Goal: Task Accomplishment & Management: Use online tool/utility

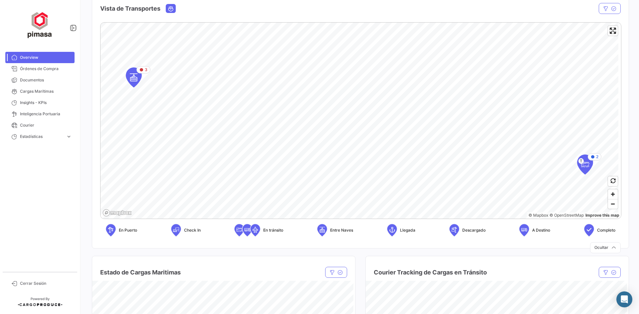
scroll to position [100, 0]
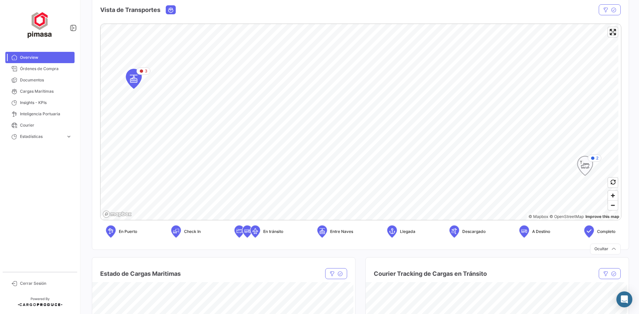
click at [587, 162] on icon "Map marker" at bounding box center [584, 166] width 9 height 14
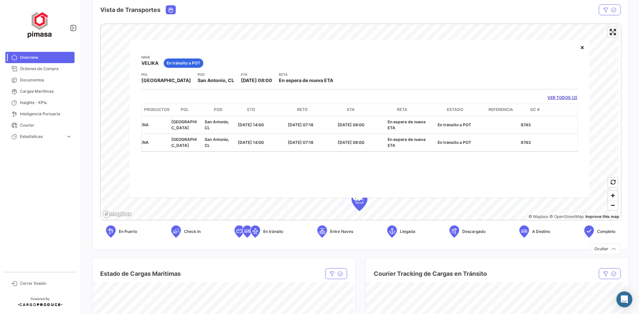
scroll to position [0, 115]
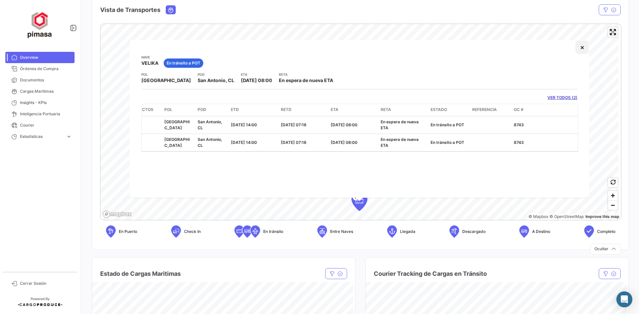
click at [583, 49] on button "×" at bounding box center [581, 47] width 13 height 13
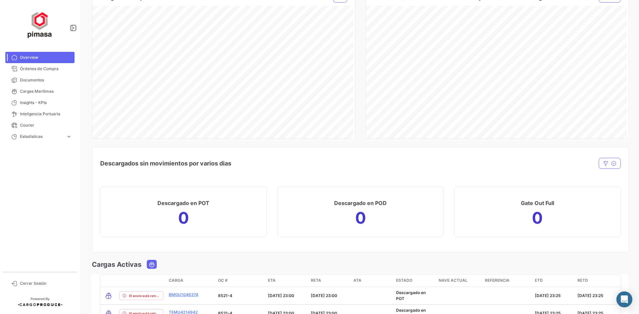
scroll to position [507, 0]
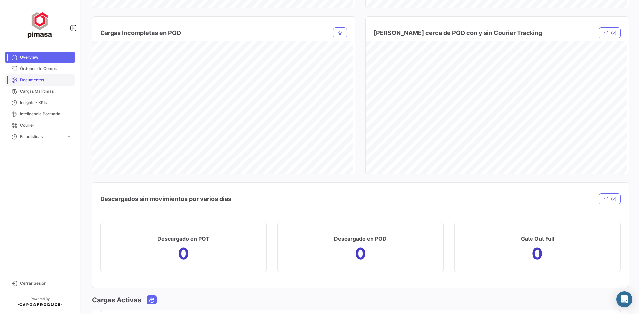
click at [40, 76] on link "Documentos" at bounding box center [39, 80] width 69 height 11
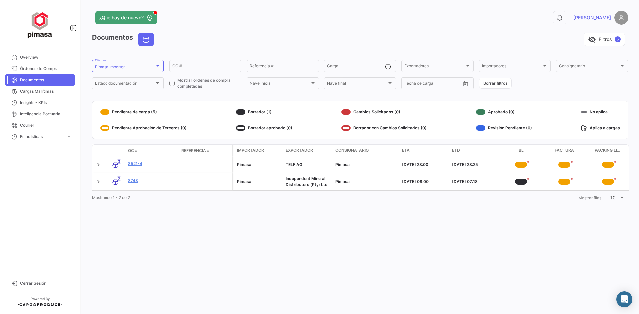
click at [467, 267] on div "¿Qué hay de nuevo? 0 [PERSON_NAME] Documentos visibility_off Filtros ✓ Pimasa I…" at bounding box center [360, 157] width 558 height 314
click at [71, 55] on span "Overview" at bounding box center [46, 58] width 52 height 6
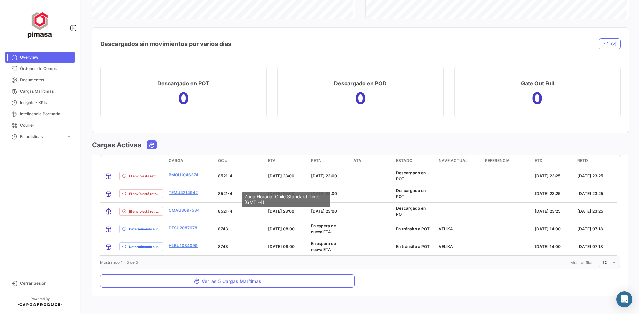
scroll to position [665, 0]
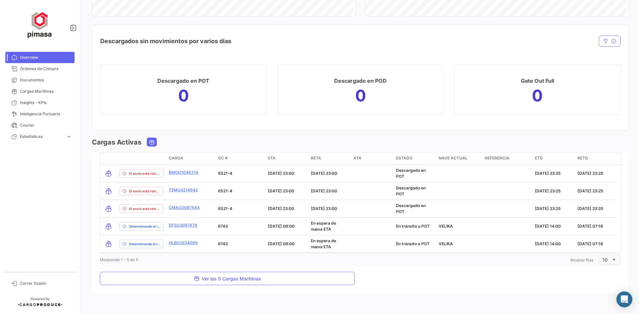
click at [408, 112] on mat-card "Descargado en POD 0" at bounding box center [360, 89] width 166 height 51
click at [389, 50] on mat-card "Descargados sin movimientos por varios dias 10 días o más Días con el mismo est…" at bounding box center [360, 78] width 537 height 106
click at [301, 35] on div "Descargados sin movimientos por varios dias" at bounding box center [282, 41] width 364 height 17
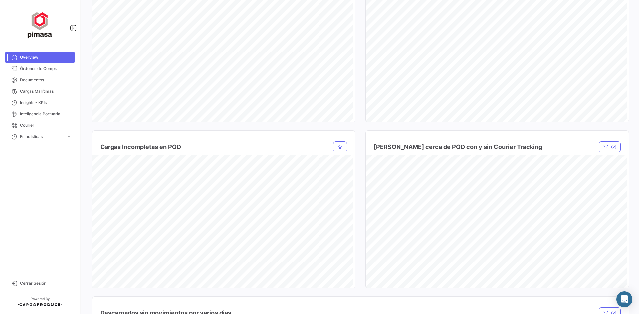
scroll to position [333, 0]
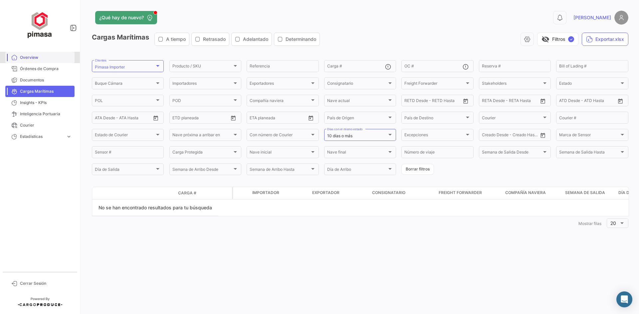
click at [40, 59] on span "Overview" at bounding box center [46, 58] width 52 height 6
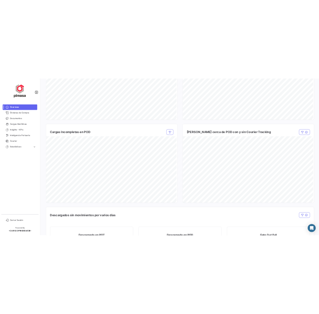
scroll to position [632, 0]
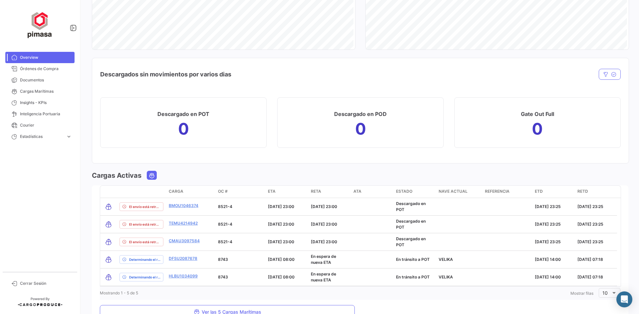
click at [494, 308] on div "Ver las 5 Cargas Marítimas" at bounding box center [360, 311] width 520 height 13
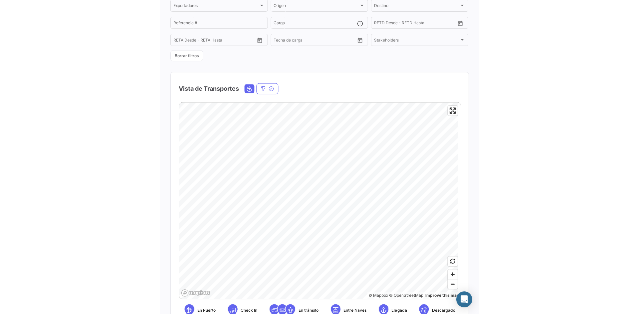
scroll to position [0, 0]
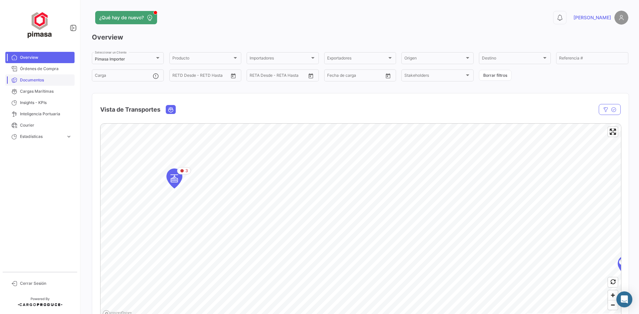
click at [26, 80] on span "Documentos" at bounding box center [46, 80] width 52 height 6
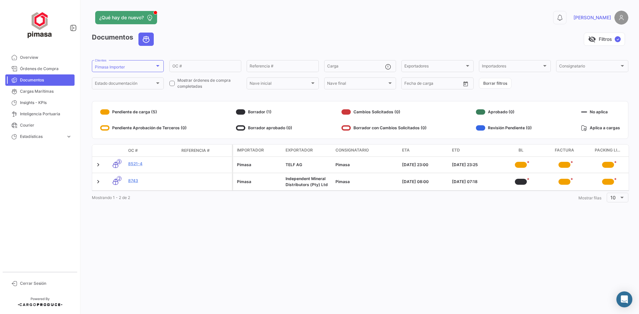
click at [372, 241] on div "¿Qué hay de nuevo? 0 [PERSON_NAME] Documentos visibility_off Filtros ✓ Pimasa I…" at bounding box center [360, 157] width 558 height 314
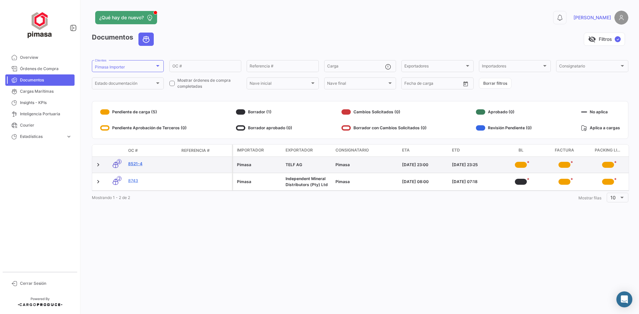
click at [139, 164] on link "8521-4" at bounding box center [152, 164] width 48 height 6
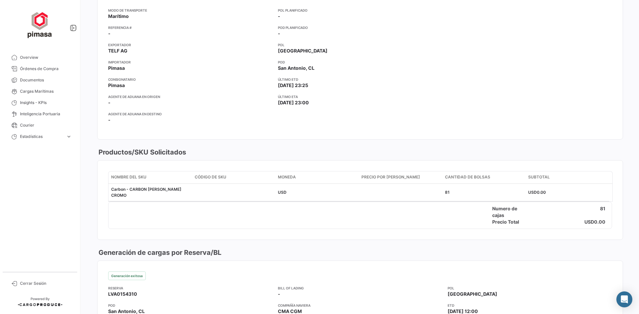
scroll to position [33, 0]
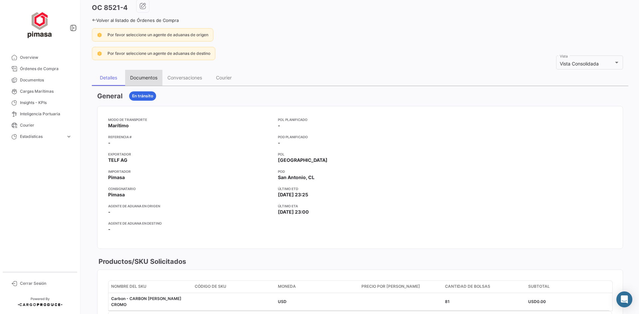
click at [138, 78] on div "Documentos" at bounding box center [143, 78] width 27 height 6
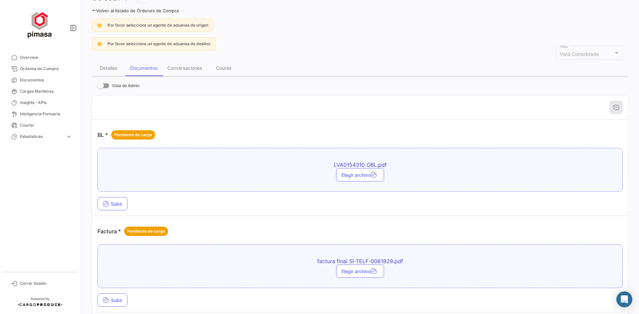
scroll to position [42, 0]
click at [398, 161] on div "LVA0154310 OBL.pdf Elegir archivo" at bounding box center [359, 171] width 525 height 44
click at [110, 204] on span "Subir" at bounding box center [112, 205] width 19 height 6
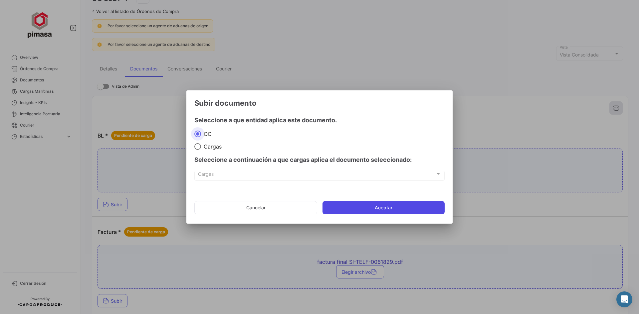
click at [363, 207] on button "Aceptar" at bounding box center [383, 207] width 122 height 13
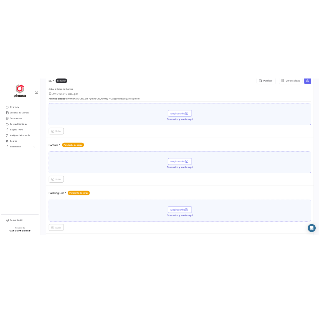
scroll to position [175, 0]
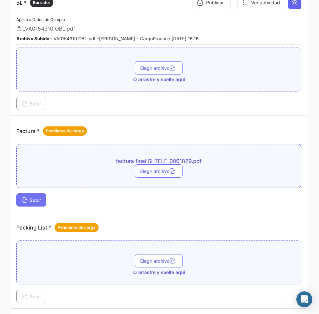
click at [33, 200] on span "Subir" at bounding box center [31, 200] width 19 height 6
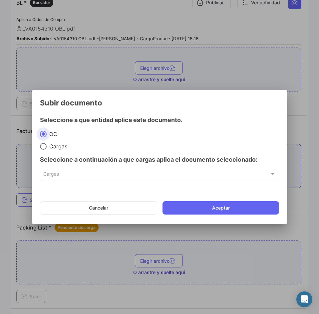
click at [217, 174] on span "Cargas" at bounding box center [156, 176] width 226 height 6
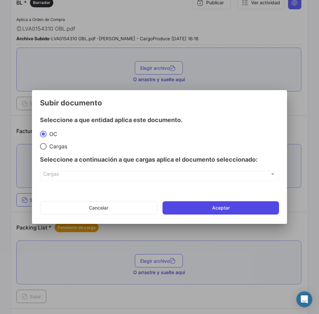
click at [207, 206] on button "Aceptar" at bounding box center [220, 207] width 116 height 13
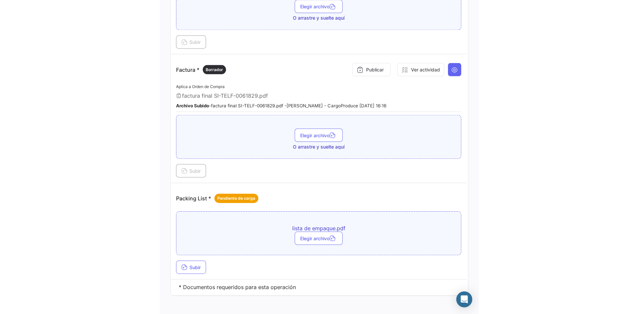
scroll to position [245, 0]
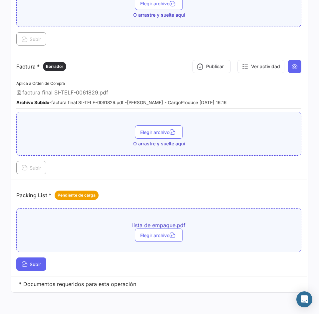
click at [25, 262] on icon at bounding box center [25, 265] width 6 height 6
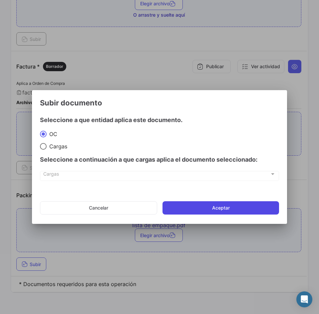
click at [237, 207] on button "Aceptar" at bounding box center [220, 207] width 116 height 13
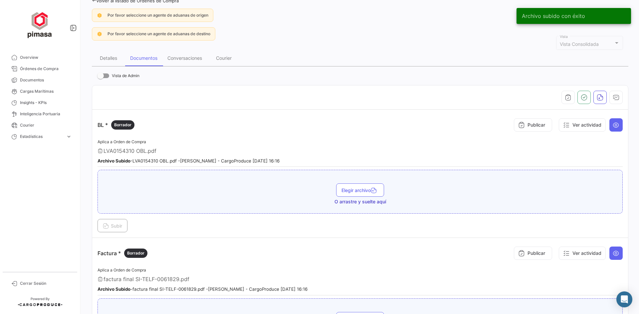
scroll to position [45, 0]
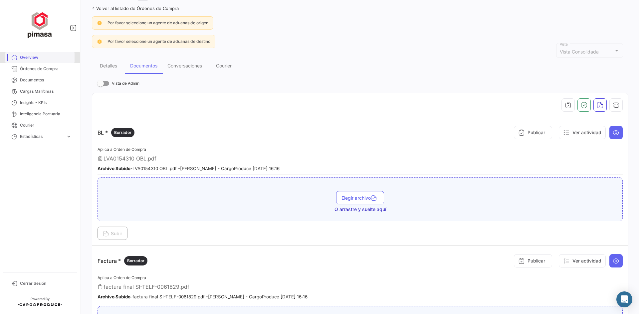
click at [30, 61] on link "Overview" at bounding box center [39, 57] width 69 height 11
